Goal: Information Seeking & Learning: Find specific fact

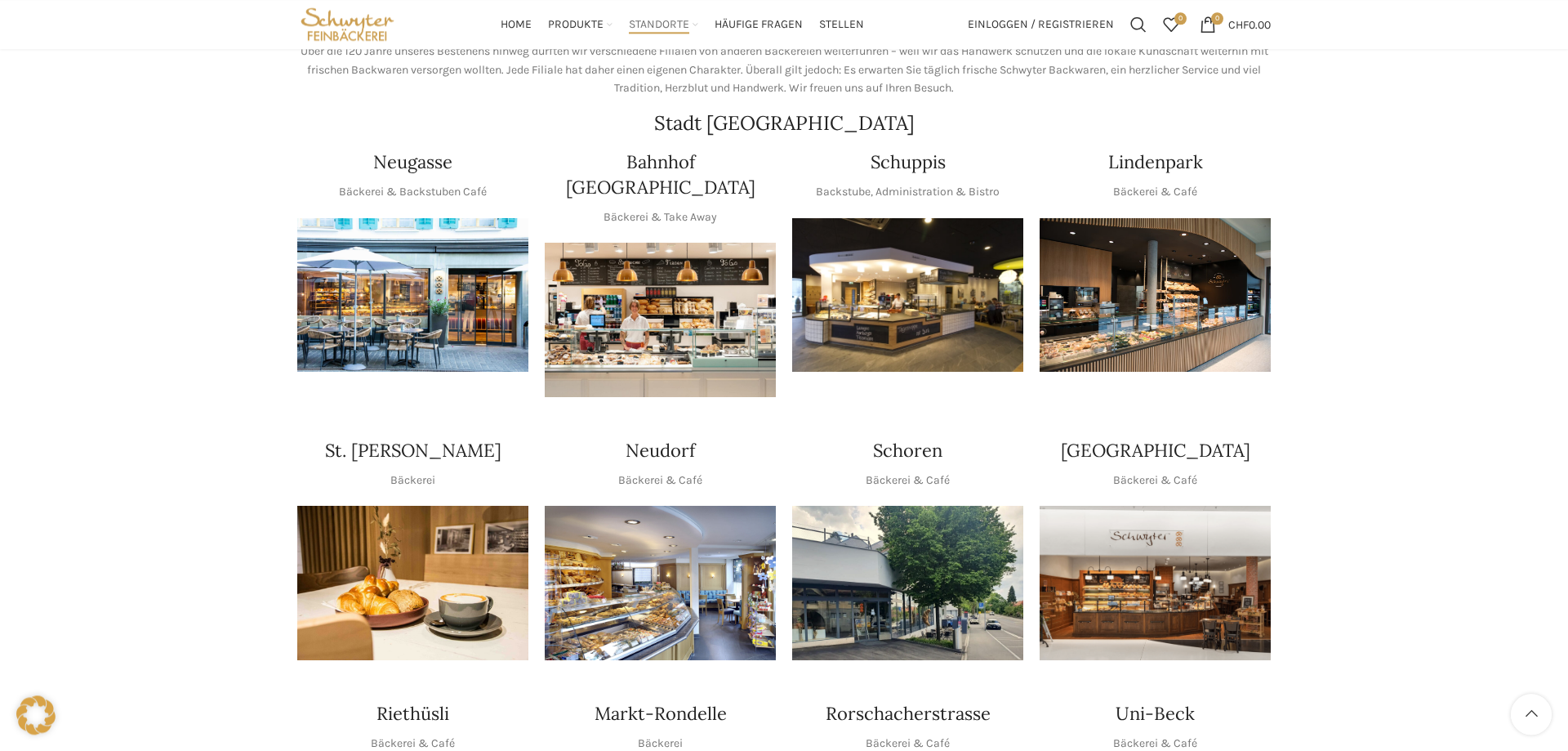
scroll to position [250, 0]
click at [441, 317] on img "1 / 1" at bounding box center [412, 296] width 231 height 154
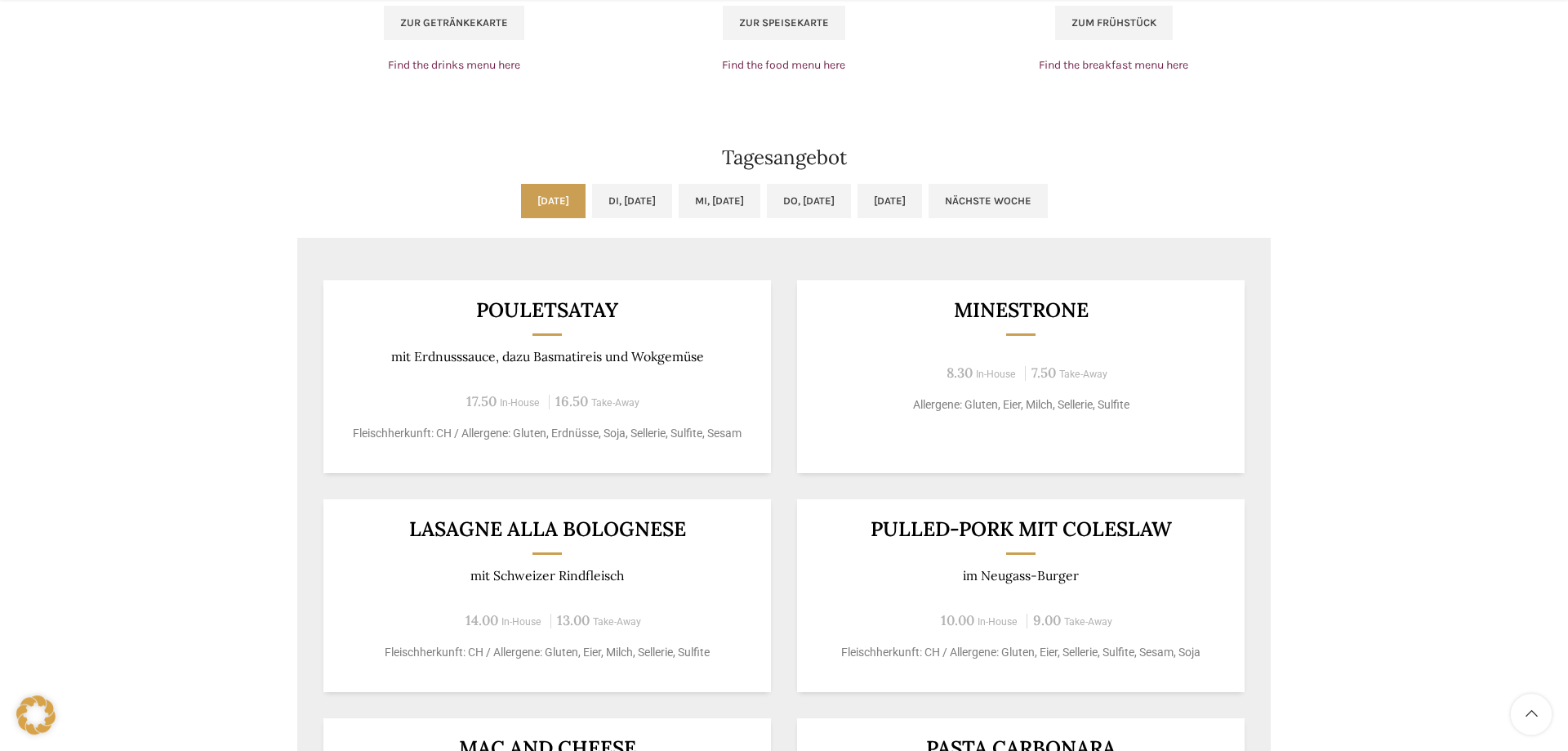
scroll to position [1250, 0]
click at [592, 203] on link "Di, 30.09.2025" at bounding box center [632, 199] width 80 height 34
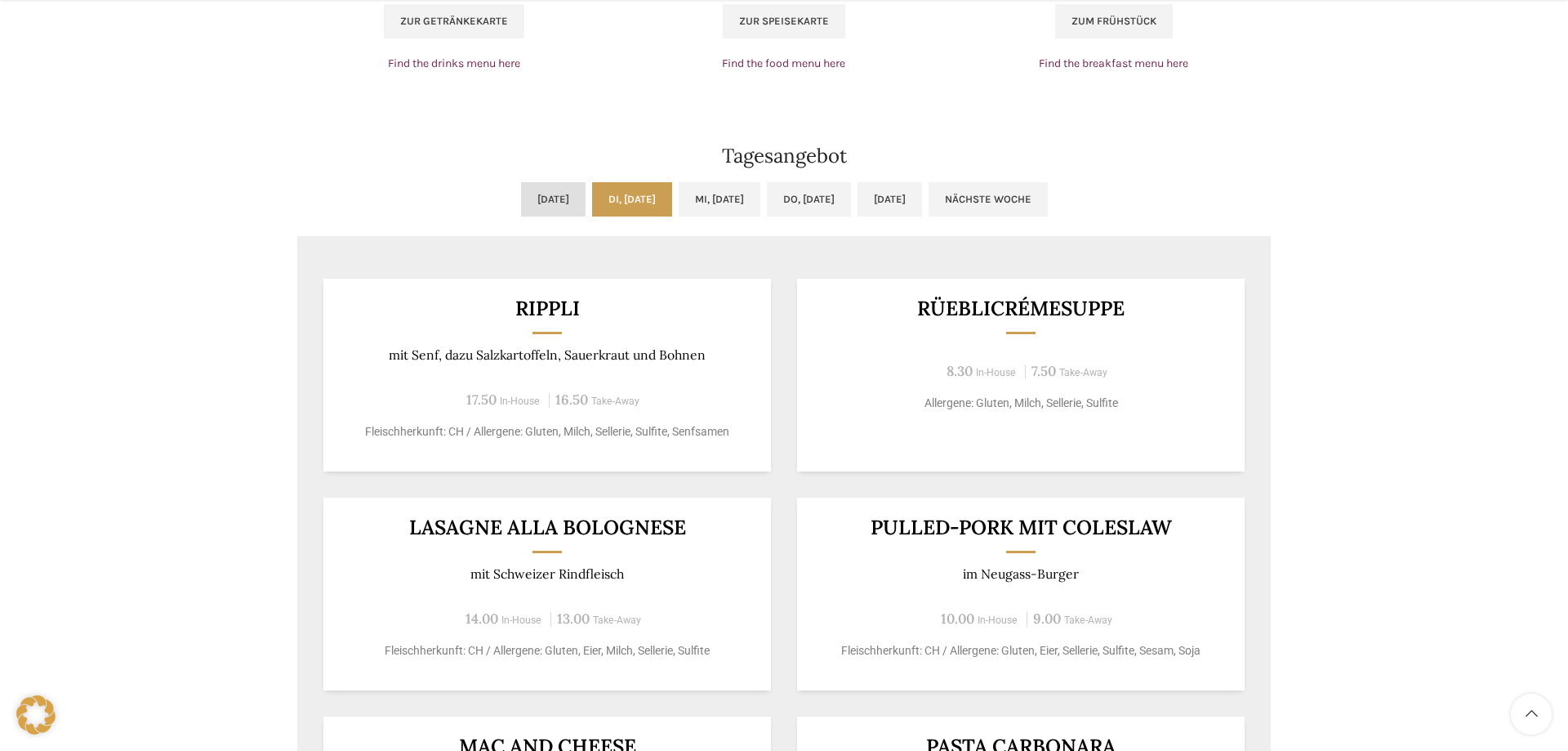
click at [521, 210] on link "Mo, 29.09.2025" at bounding box center [553, 199] width 64 height 34
click at [602, 212] on link "Di, 30.09.2025" at bounding box center [632, 199] width 80 height 34
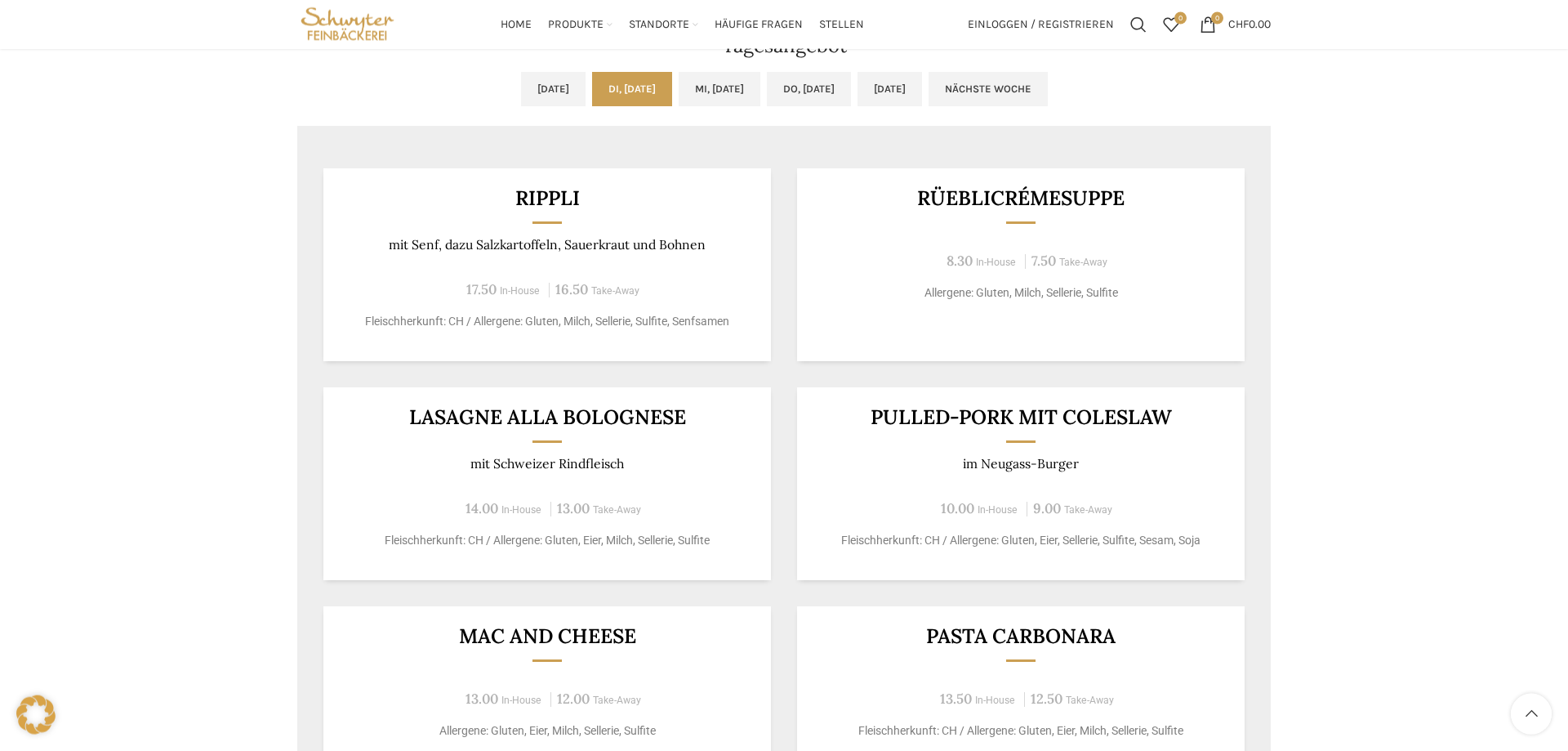
scroll to position [1333, 0]
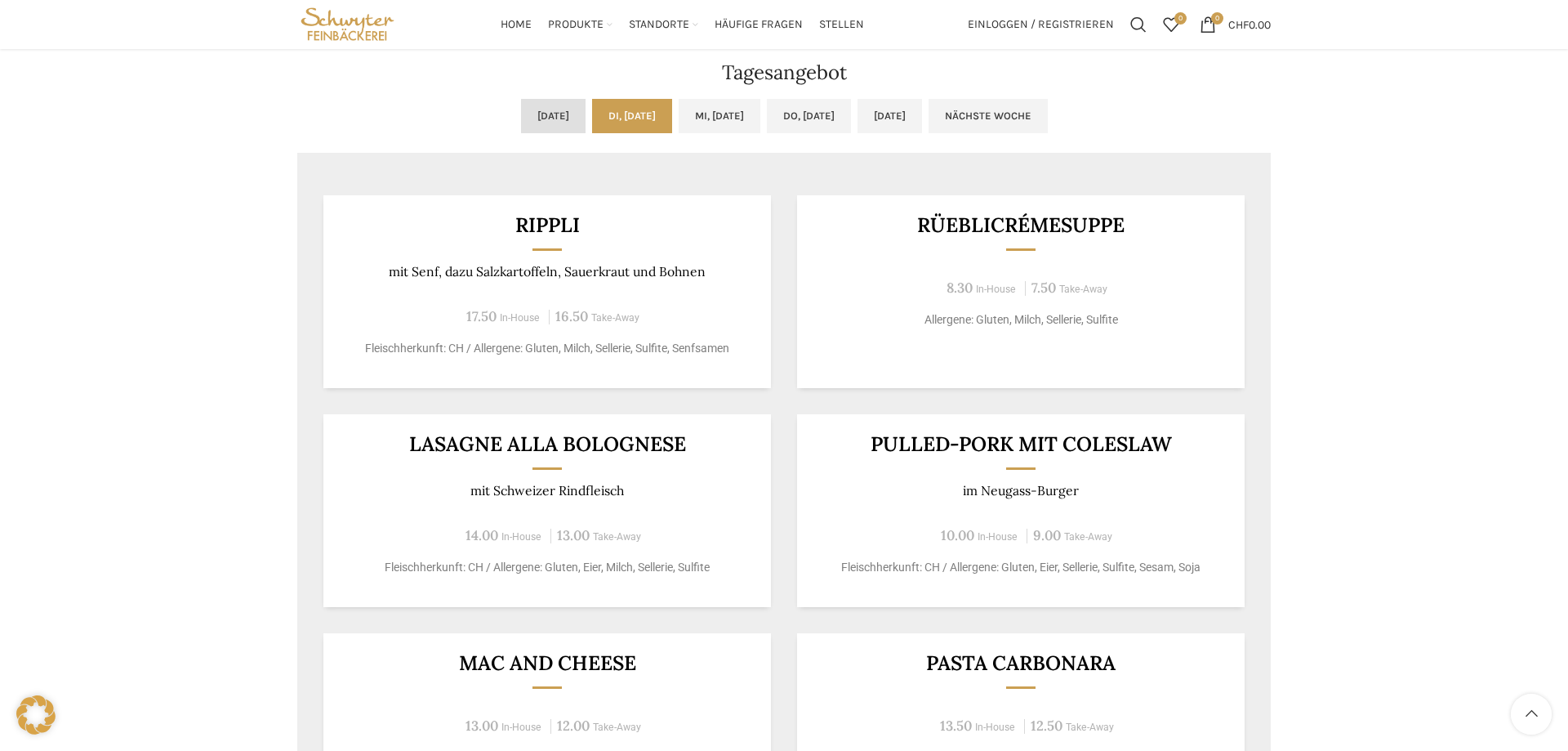
click at [521, 119] on link "Mo, 29.09.2025" at bounding box center [553, 115] width 64 height 34
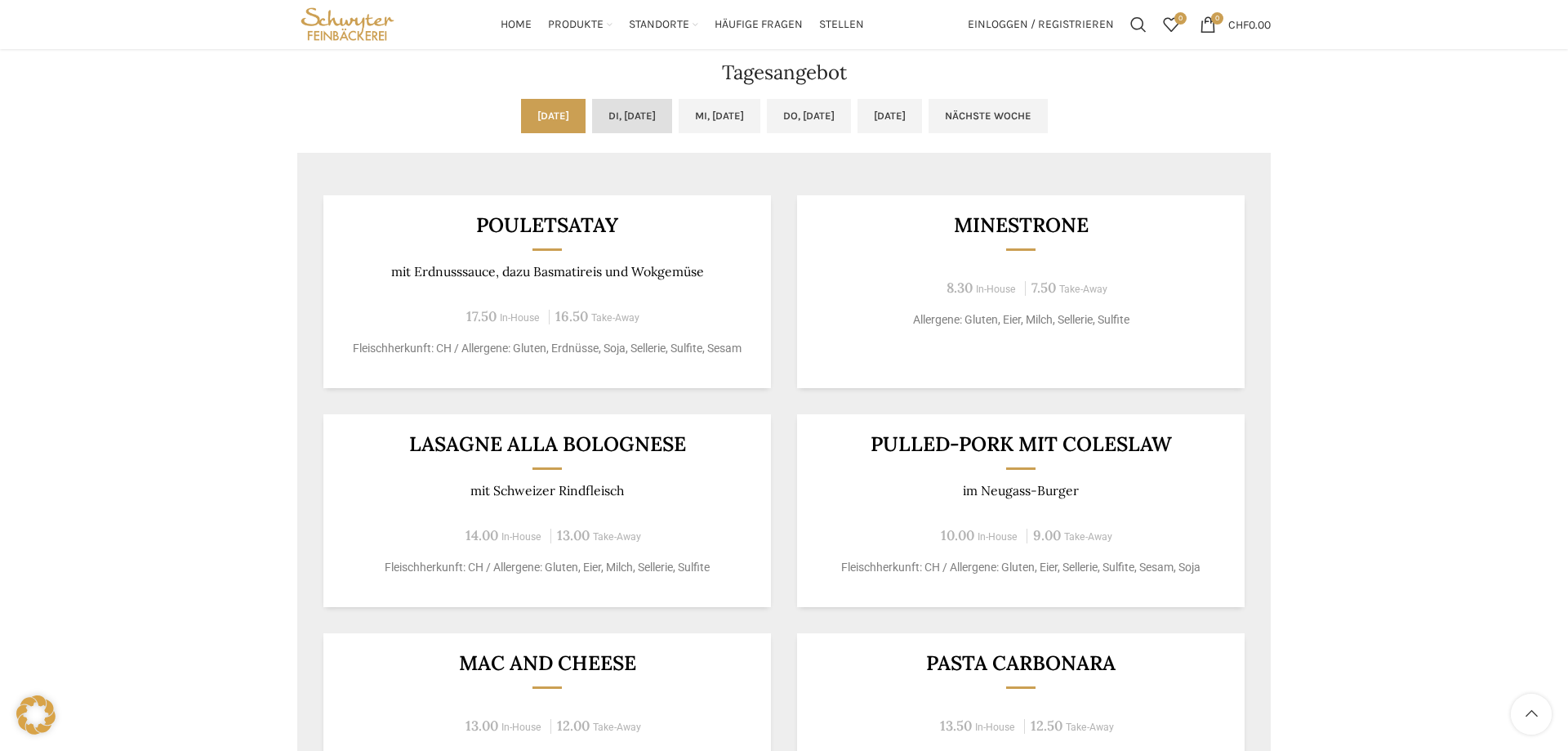
click at [623, 115] on link "Di, 30.09.2025" at bounding box center [632, 115] width 80 height 34
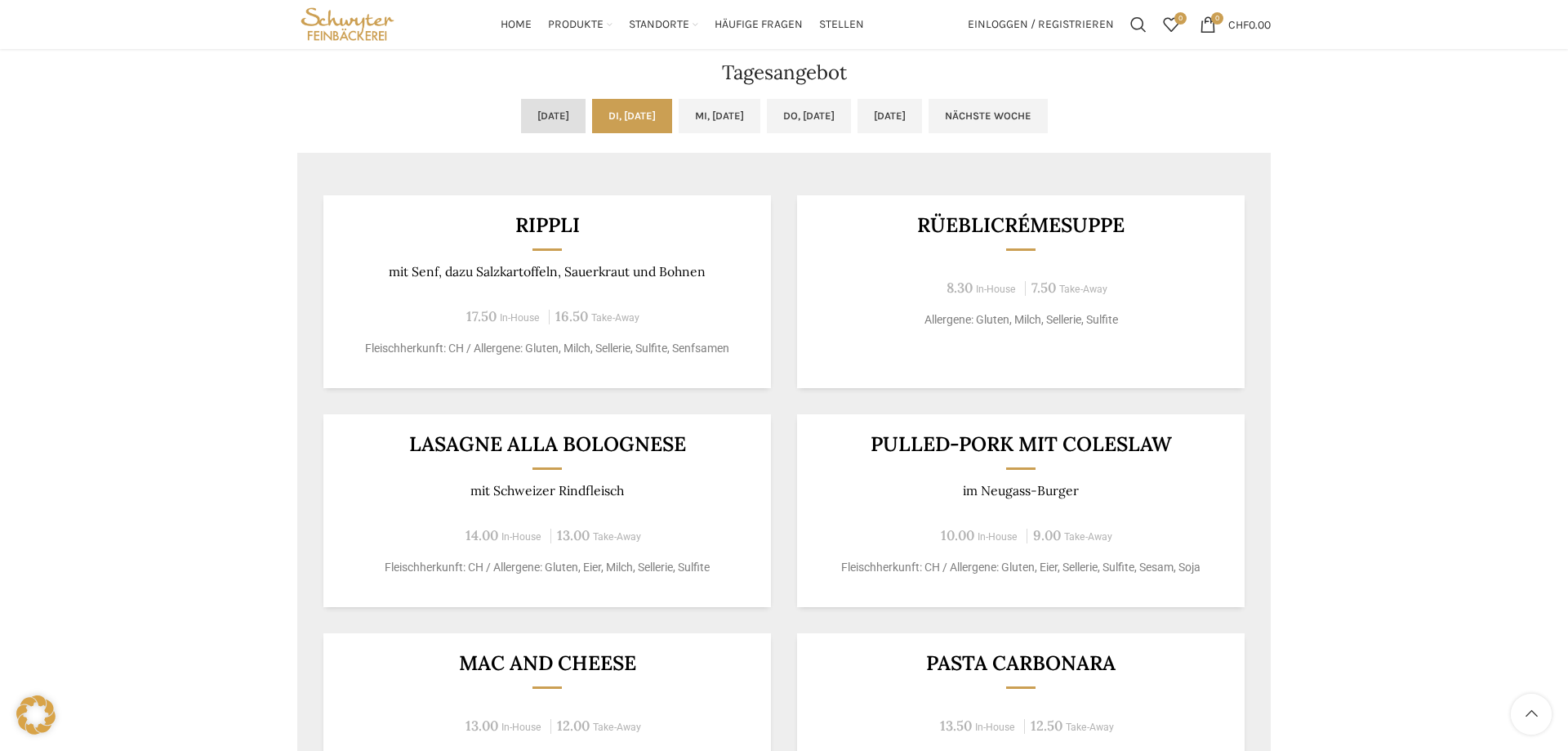
click at [521, 111] on link "Mo, 29.09.2025" at bounding box center [553, 115] width 64 height 34
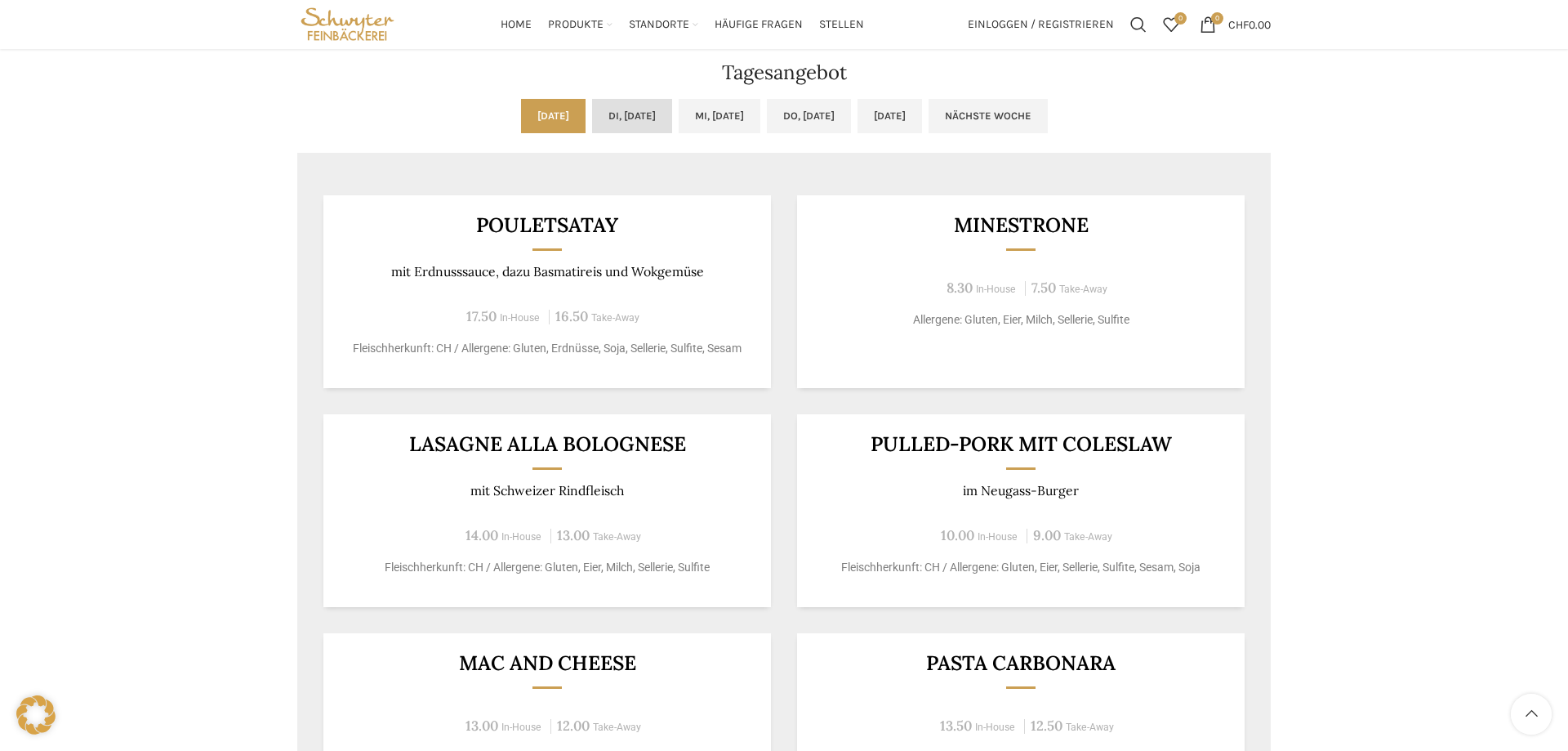
click at [631, 112] on link "Di, 30.09.2025" at bounding box center [632, 115] width 80 height 34
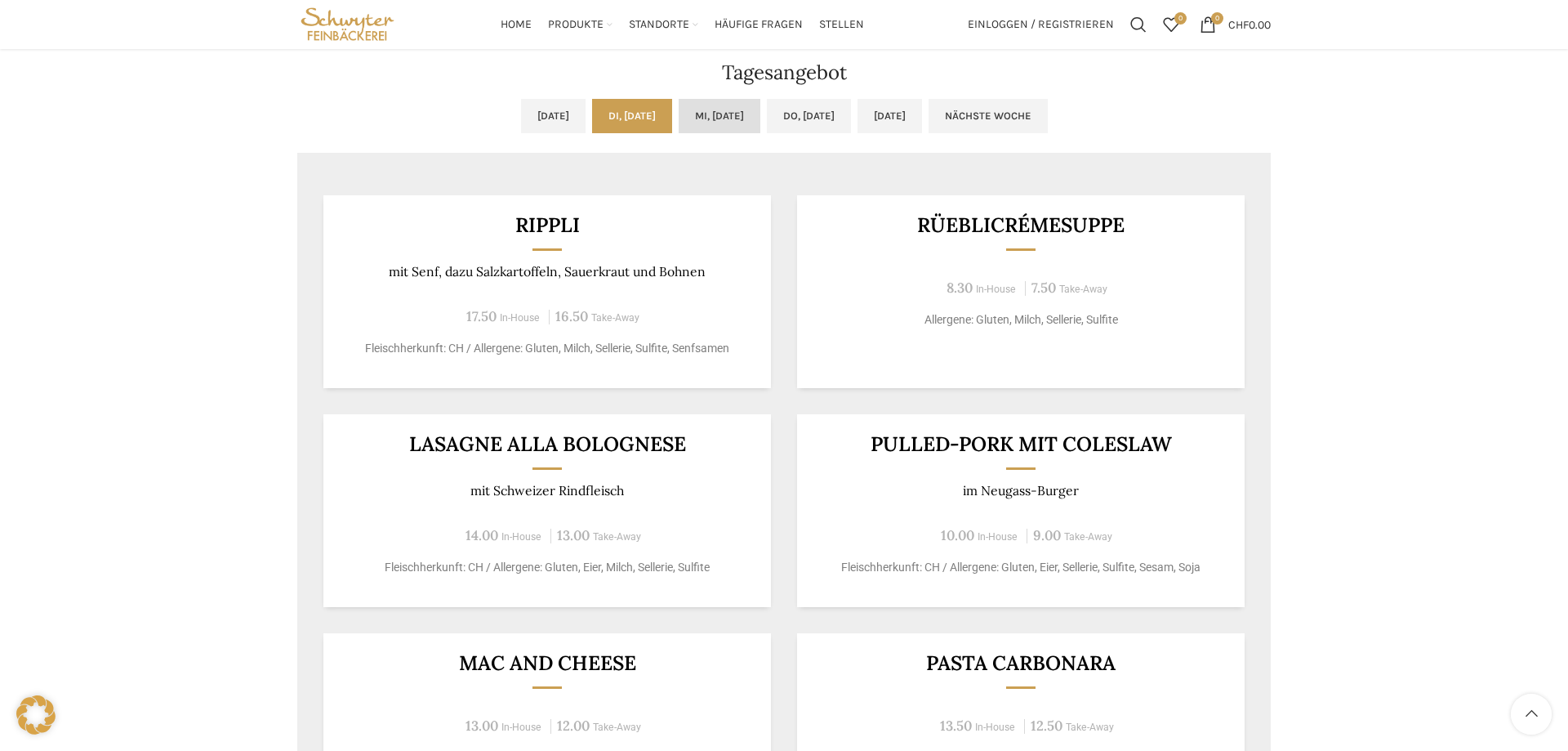
click at [711, 112] on link "Mi, 01.10.2025" at bounding box center [719, 115] width 82 height 34
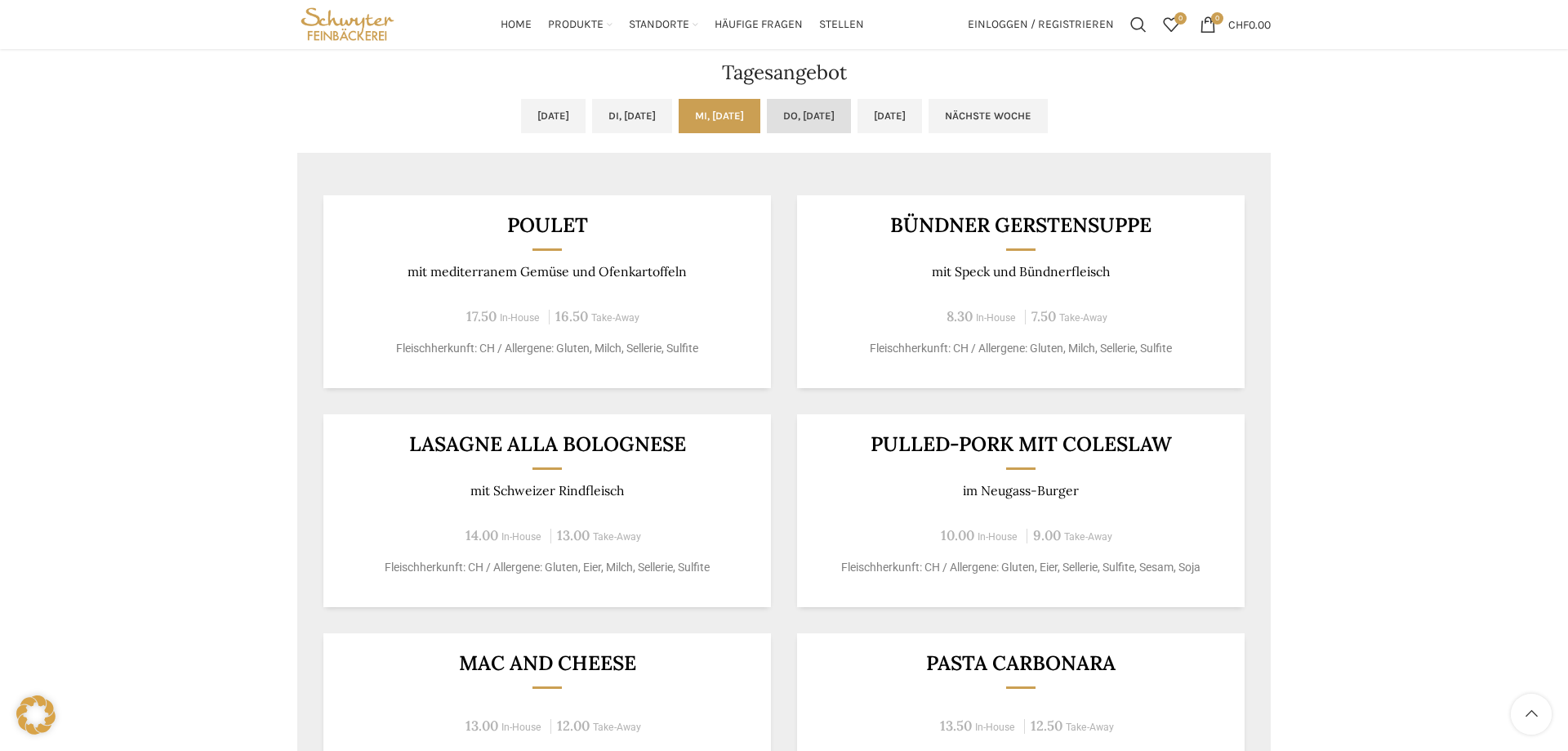
click at [801, 112] on link "Do, 02.10.2025" at bounding box center [809, 115] width 84 height 34
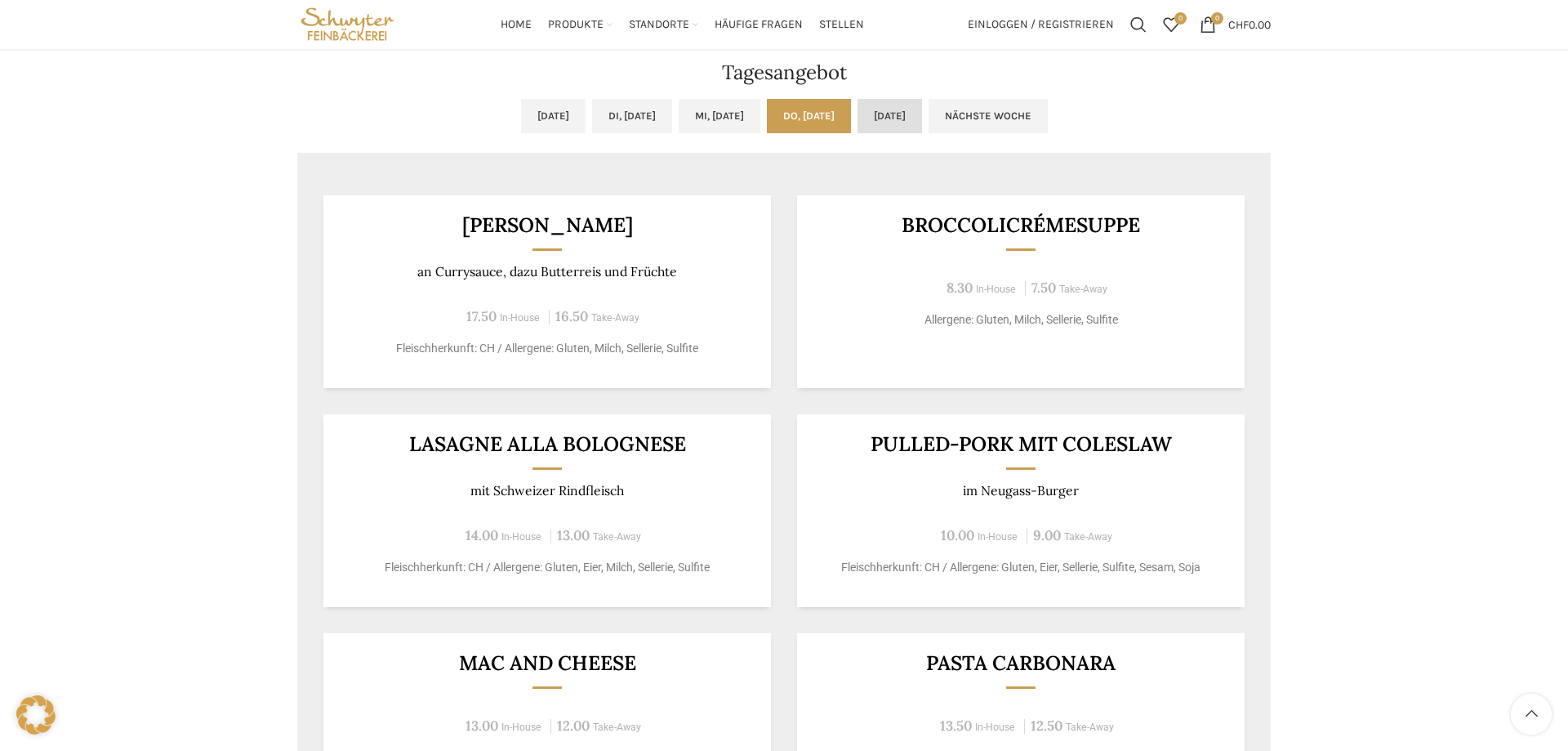
click at [900, 109] on link "Fr, 03.10.2025" at bounding box center [890, 115] width 64 height 34
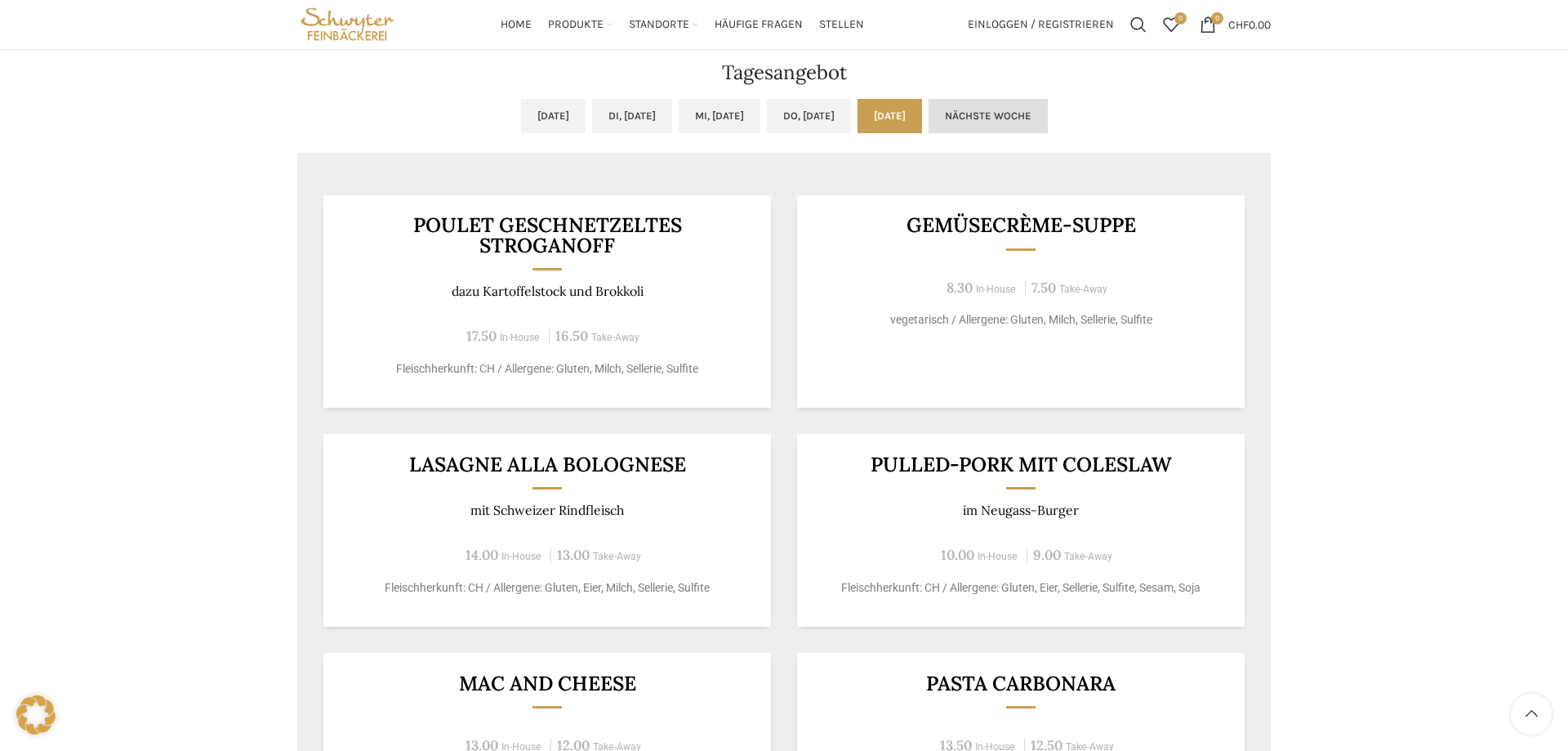
click at [1048, 105] on link "Nächste Woche" at bounding box center [988, 115] width 119 height 34
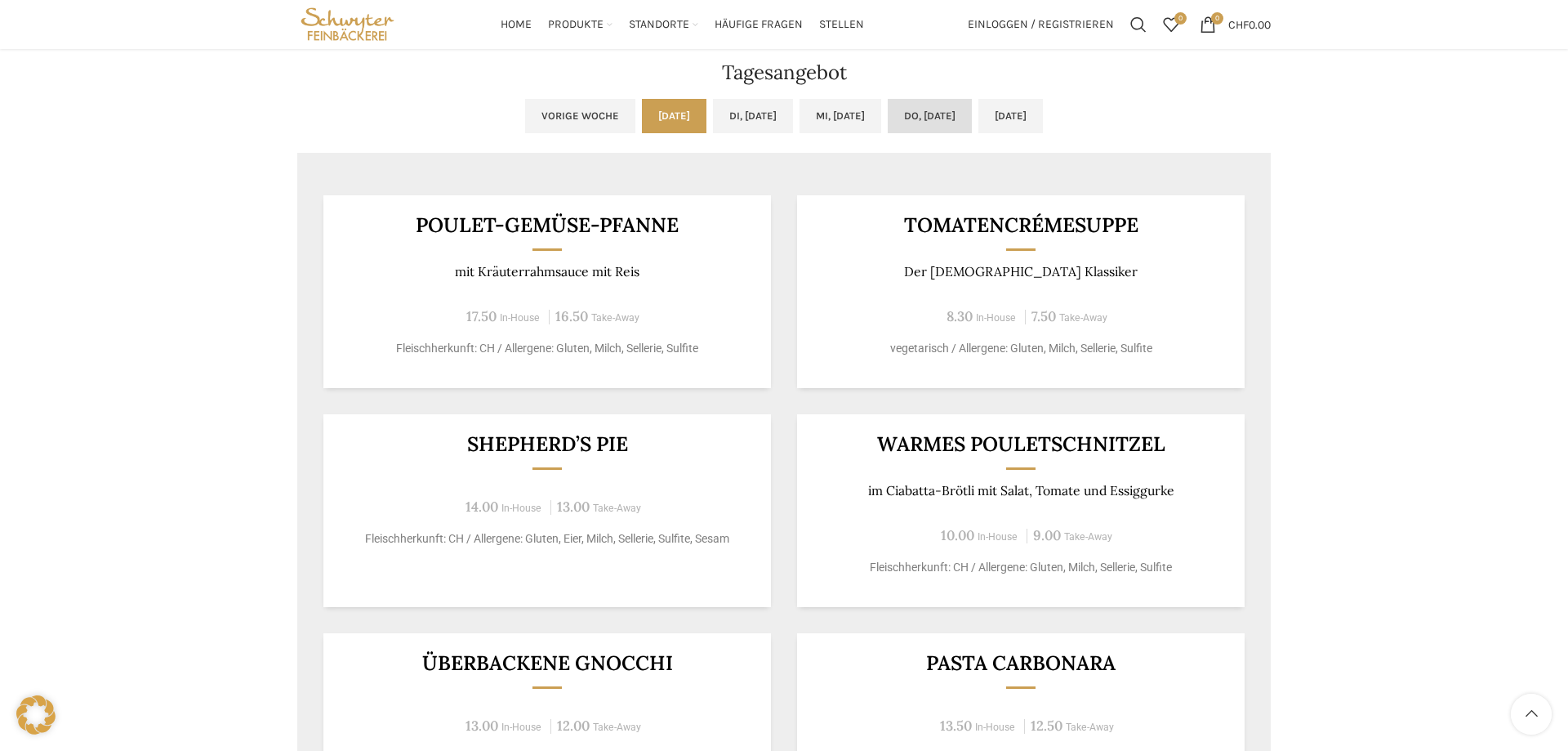
click at [944, 120] on link "Do, 09.10.2025" at bounding box center [930, 115] width 84 height 34
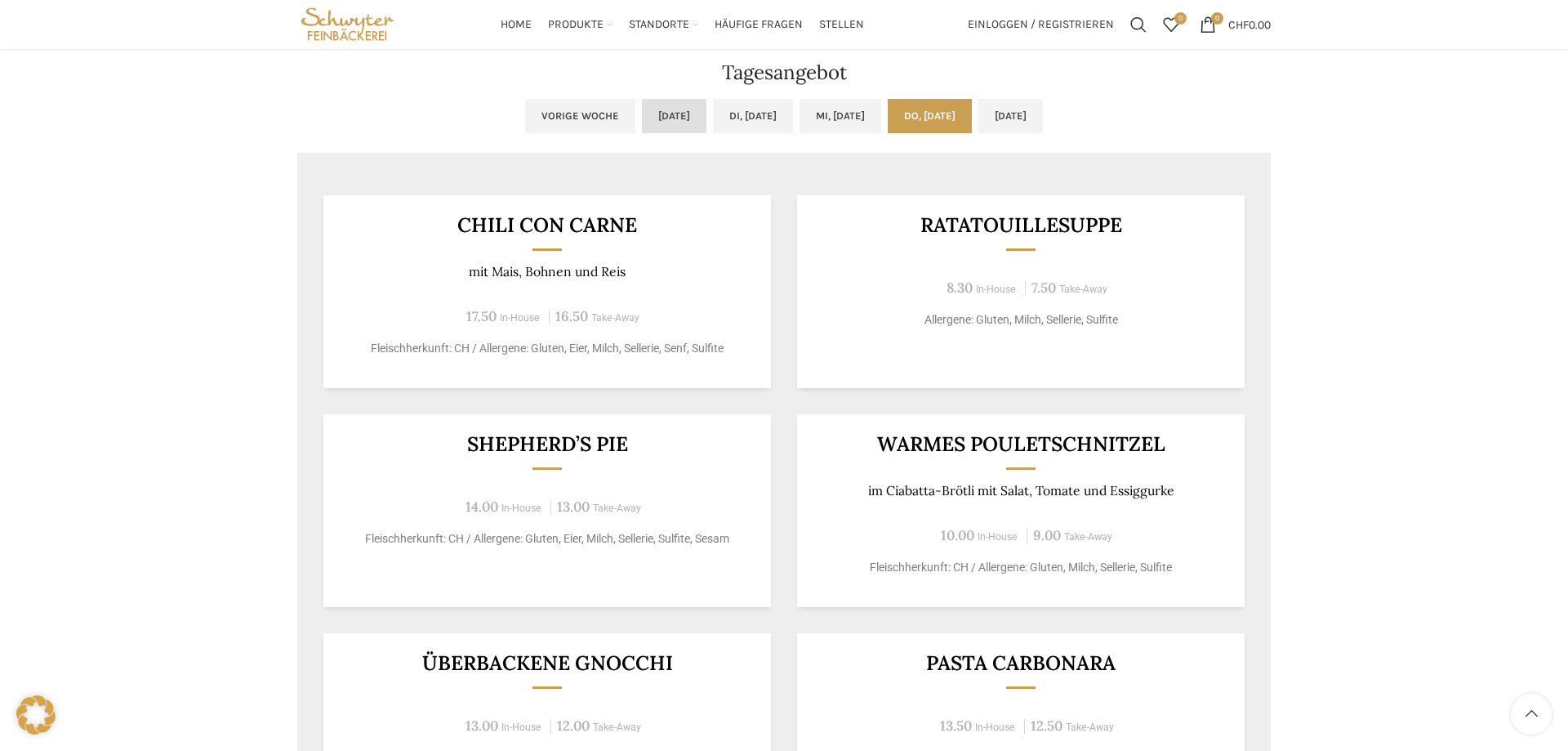
drag, startPoint x: 786, startPoint y: 119, endPoint x: 623, endPoint y: 123, distance: 163.0
click at [783, 119] on ul "Vorige Woche Mo, 06.10.2025 Di, 07.10.2025 Mi, 08.10.2025 Do, 09.10.2025 Fr, 10…" at bounding box center [784, 126] width 973 height 54
click at [540, 123] on link "Vorige Woche" at bounding box center [580, 115] width 110 height 34
